Goal: Find specific page/section: Find specific page/section

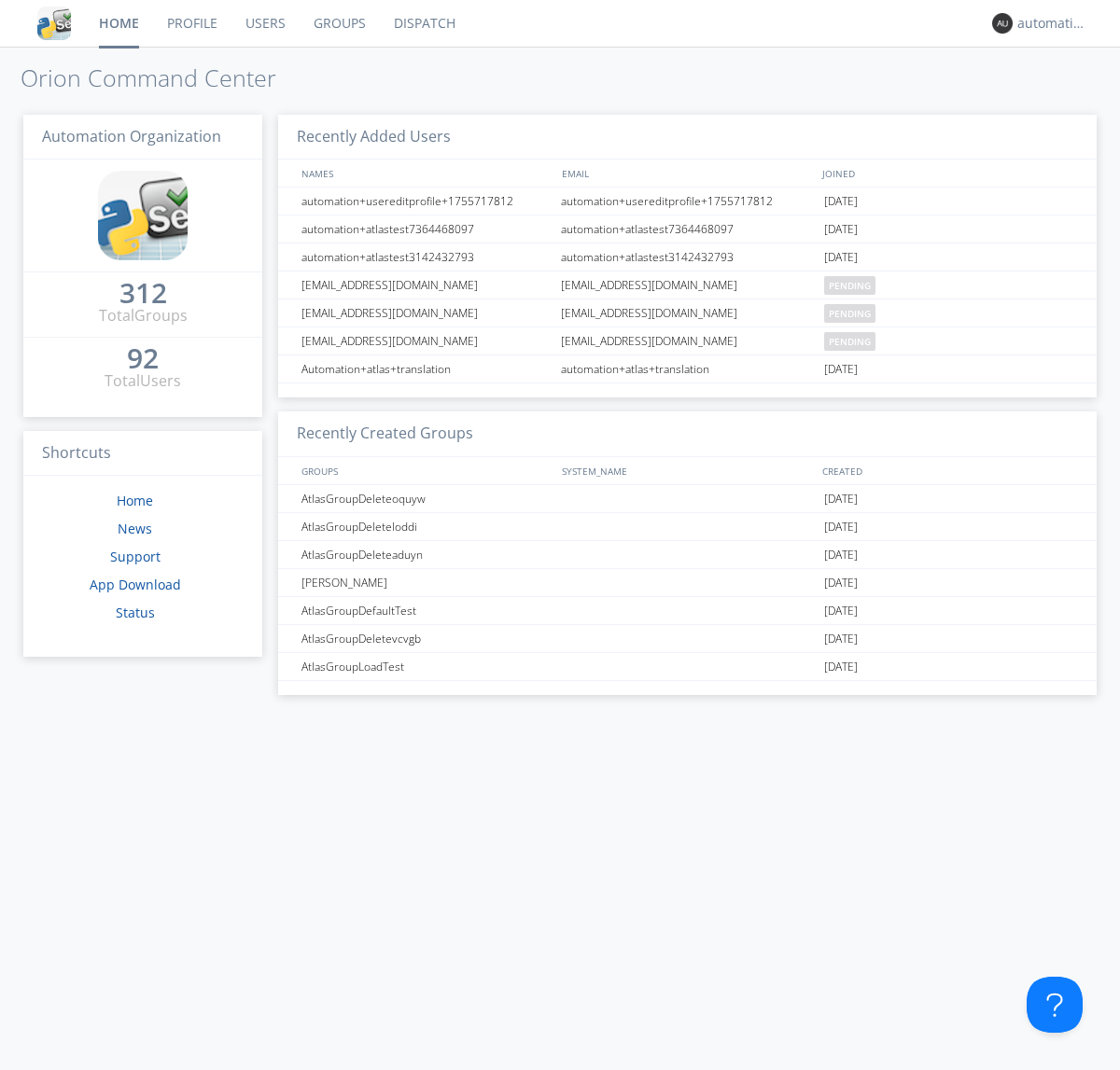
click at [423, 23] on link "Dispatch" at bounding box center [425, 23] width 90 height 47
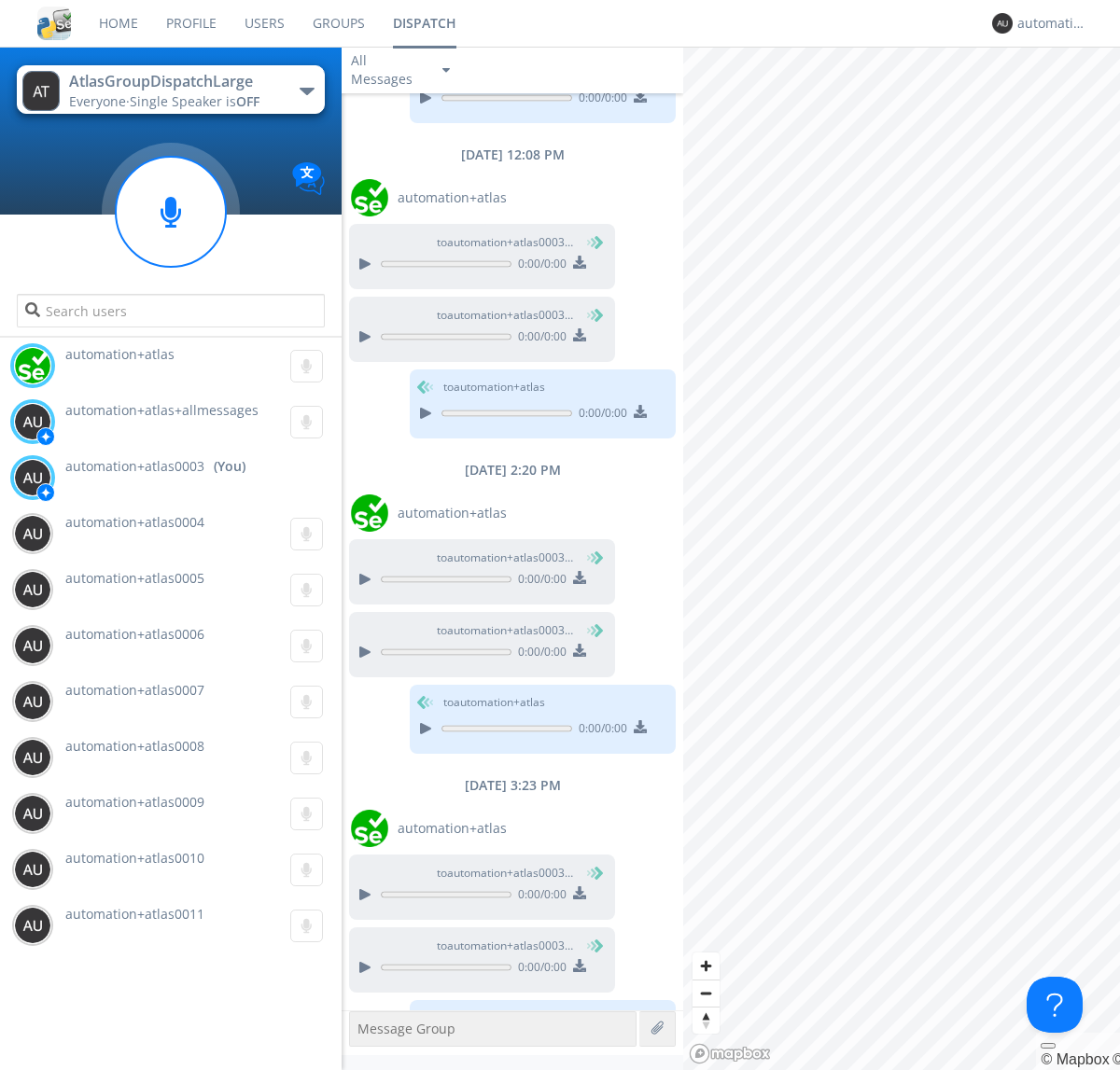
scroll to position [272, 0]
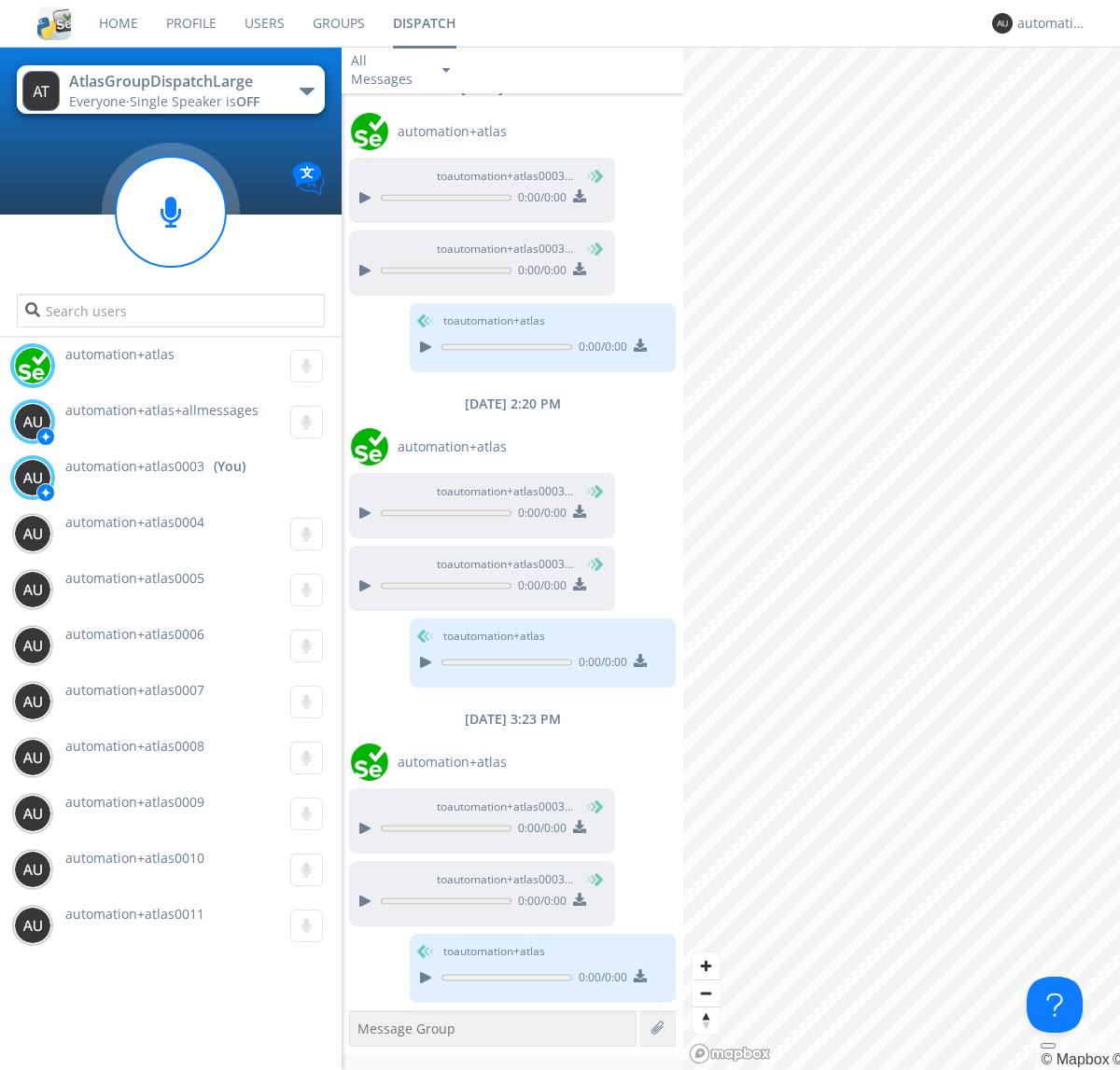
click at [306, 91] on div "button" at bounding box center [307, 91] width 15 height 7
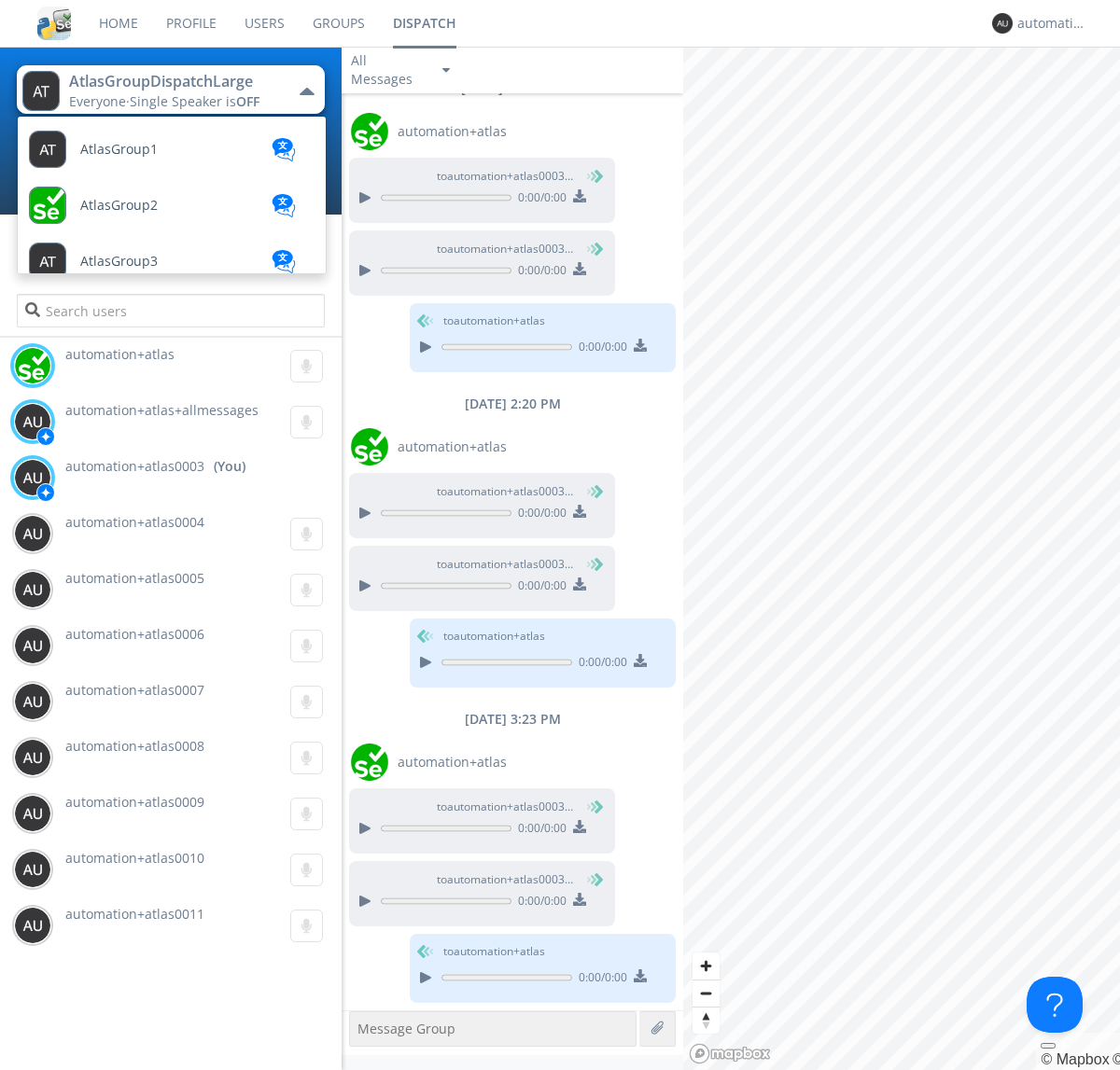
click at [141, 156] on span "AtlasGroupDispatch" at bounding box center [119, 149] width 78 height 14
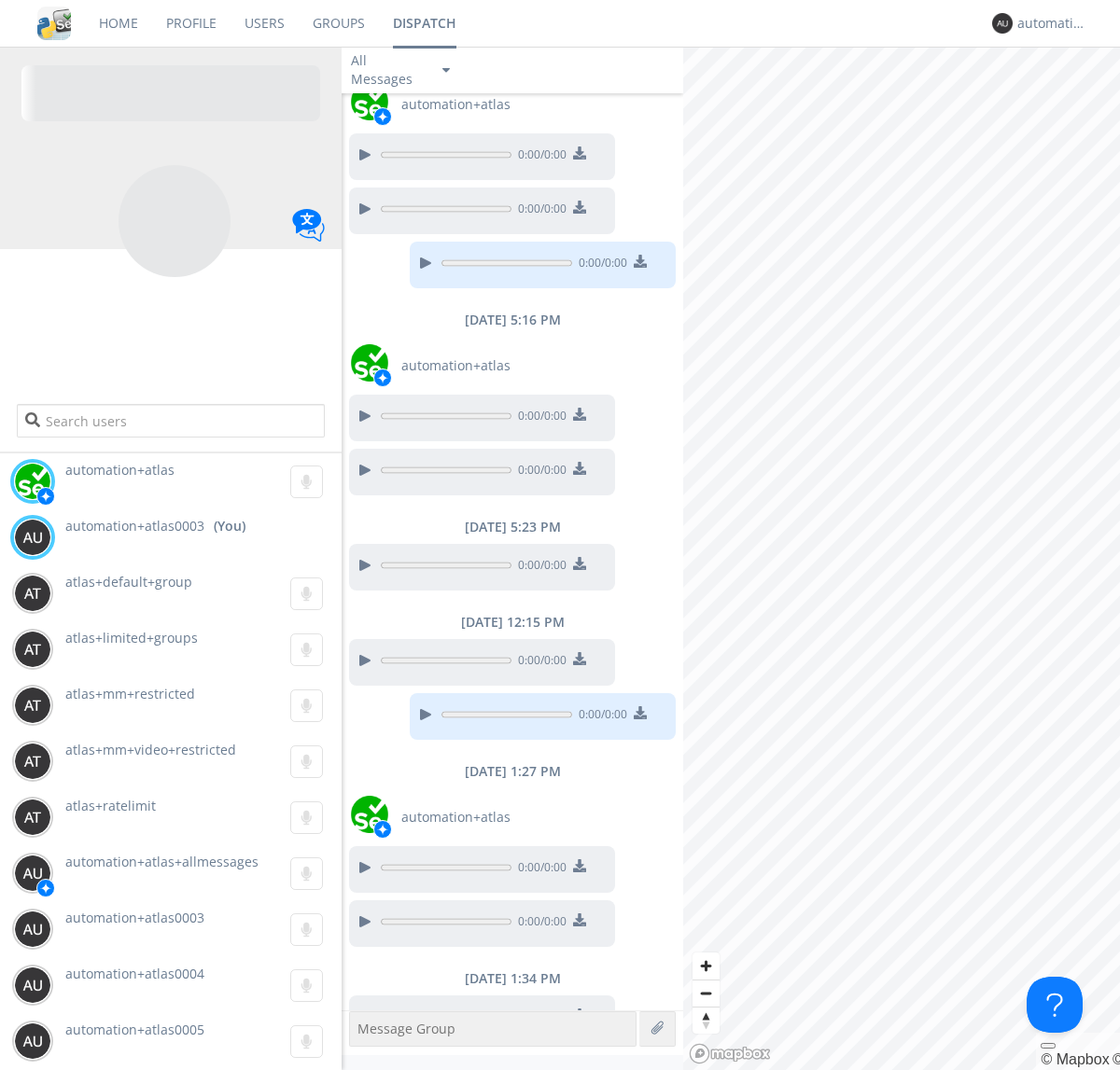
scroll to position [98, 0]
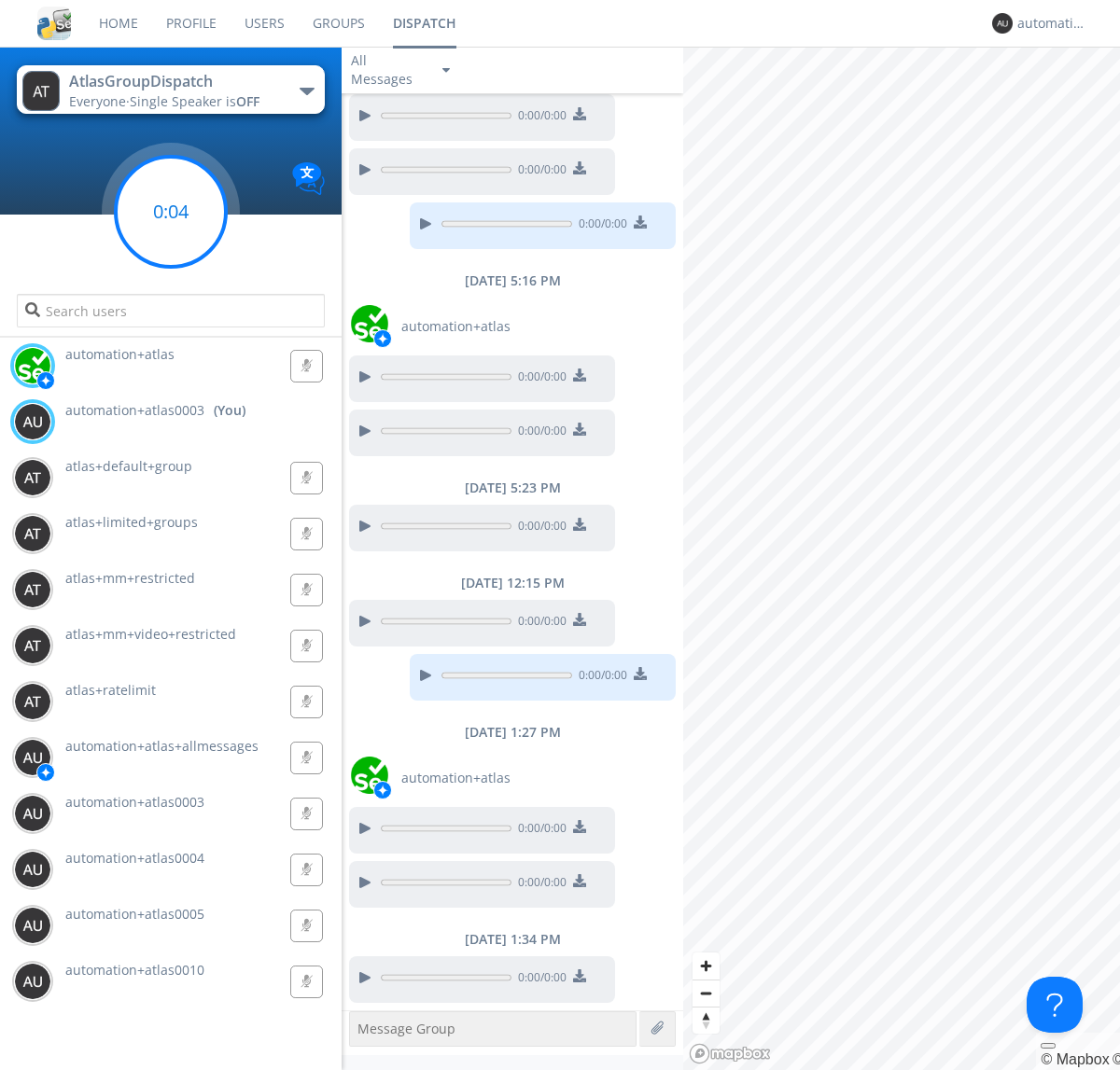
click at [171, 212] on g at bounding box center [170, 211] width 111 height 110
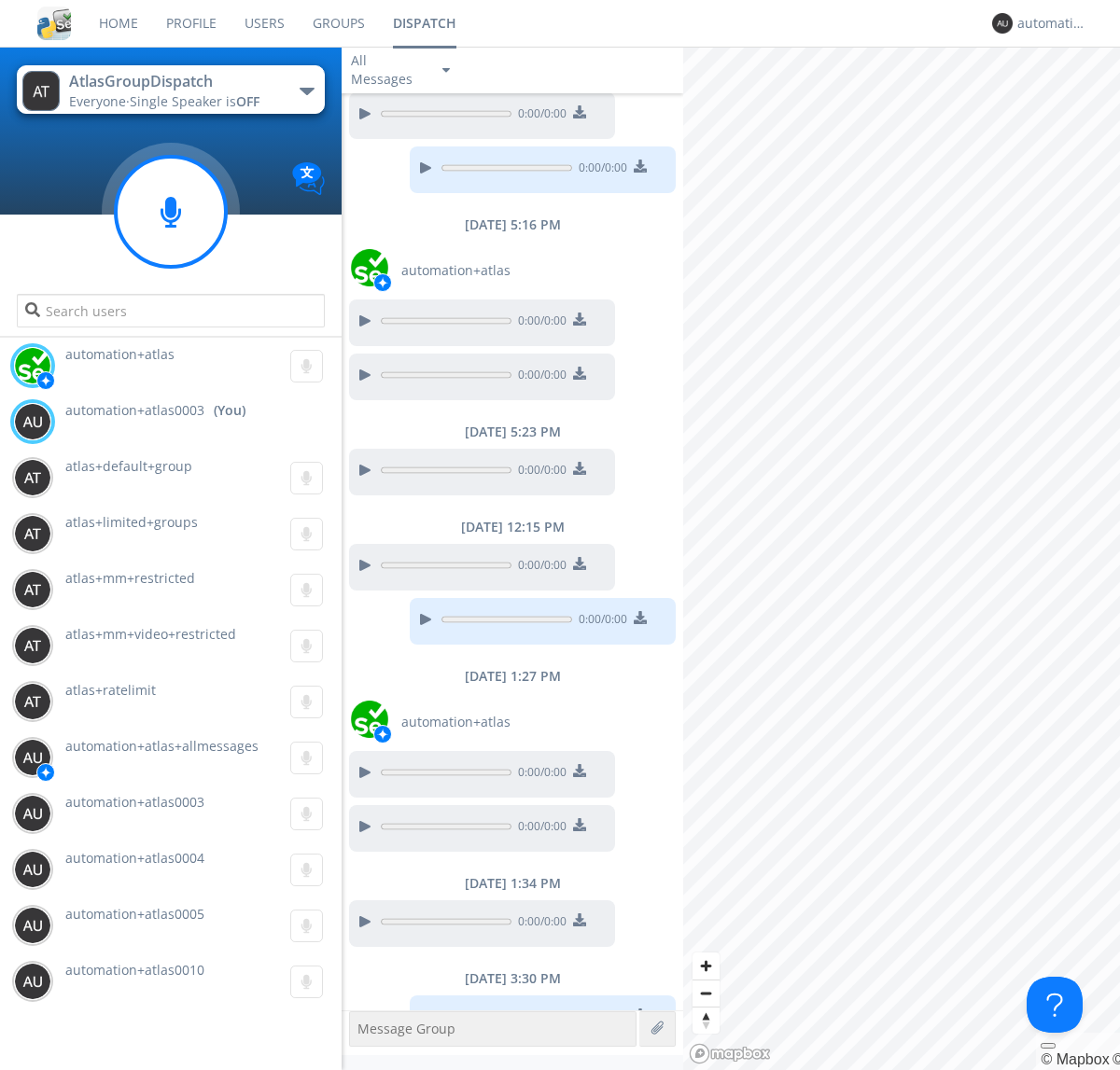
scroll to position [193, 0]
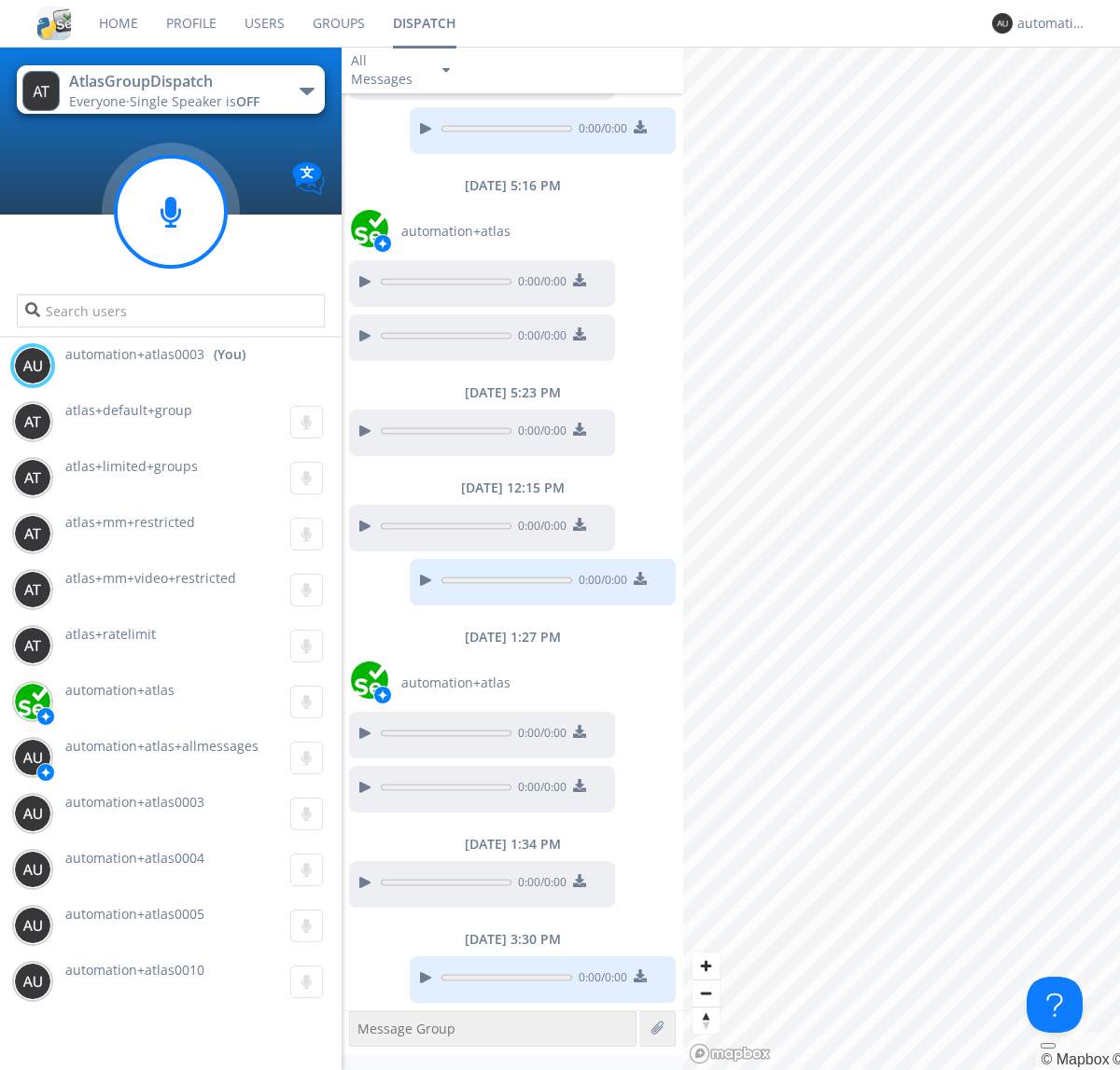
click at [306, 91] on div "button" at bounding box center [307, 91] width 15 height 7
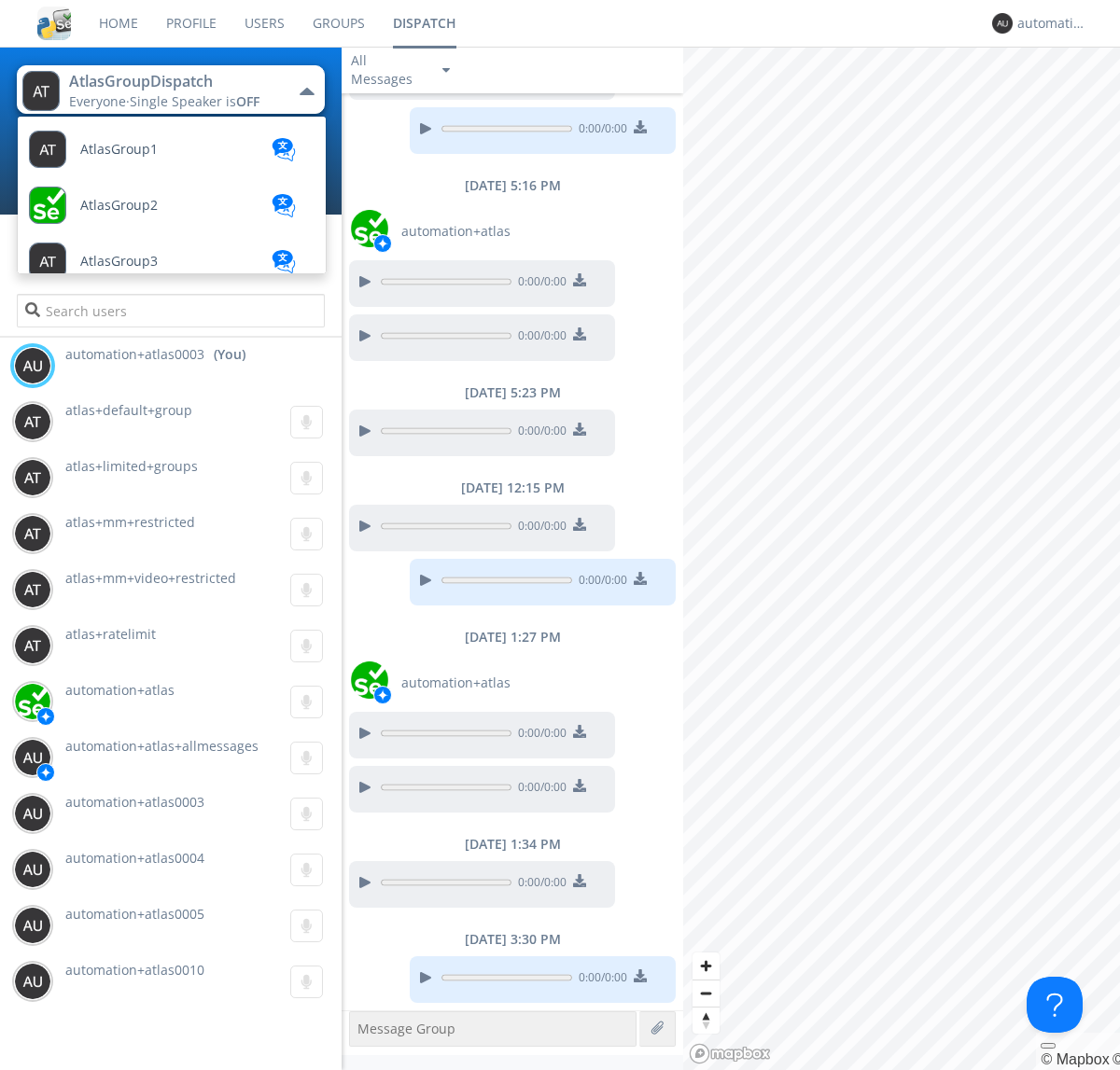
click at [144, 156] on span "AtlasGroupDispatch2" at bounding box center [119, 149] width 78 height 14
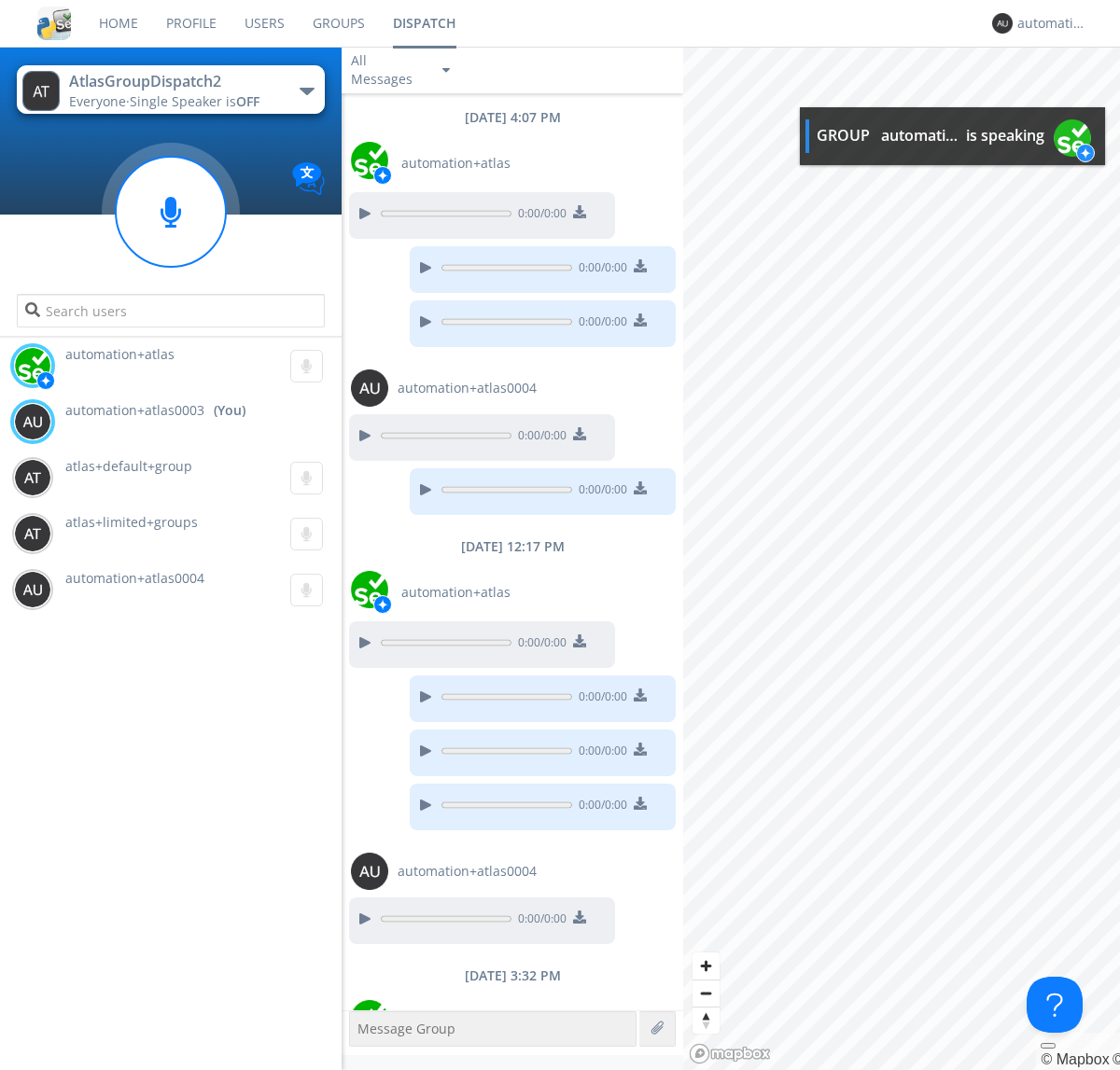
scroll to position [95, 0]
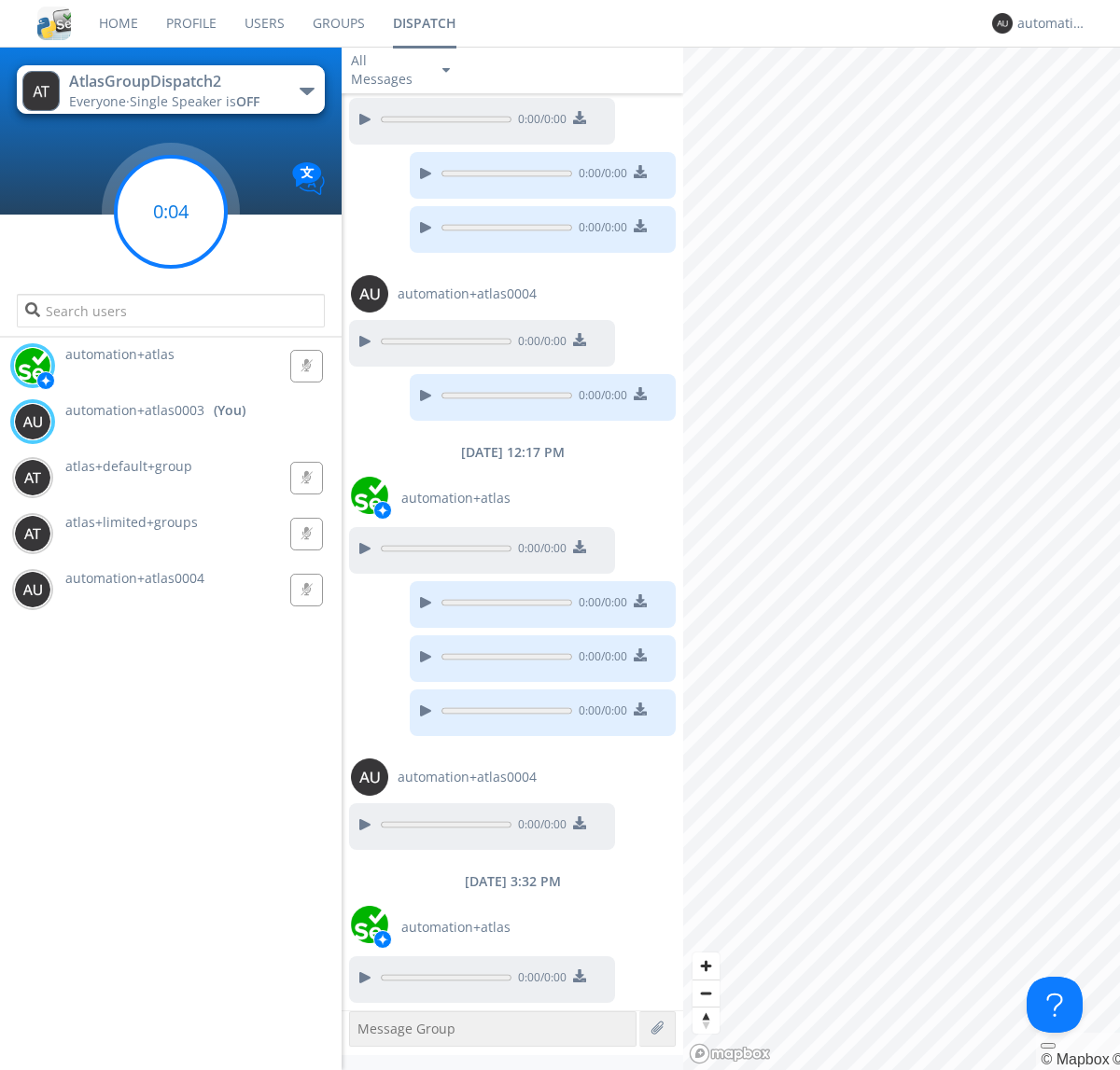
click at [171, 212] on g at bounding box center [170, 211] width 111 height 110
